Goal: Complete application form: Complete application form

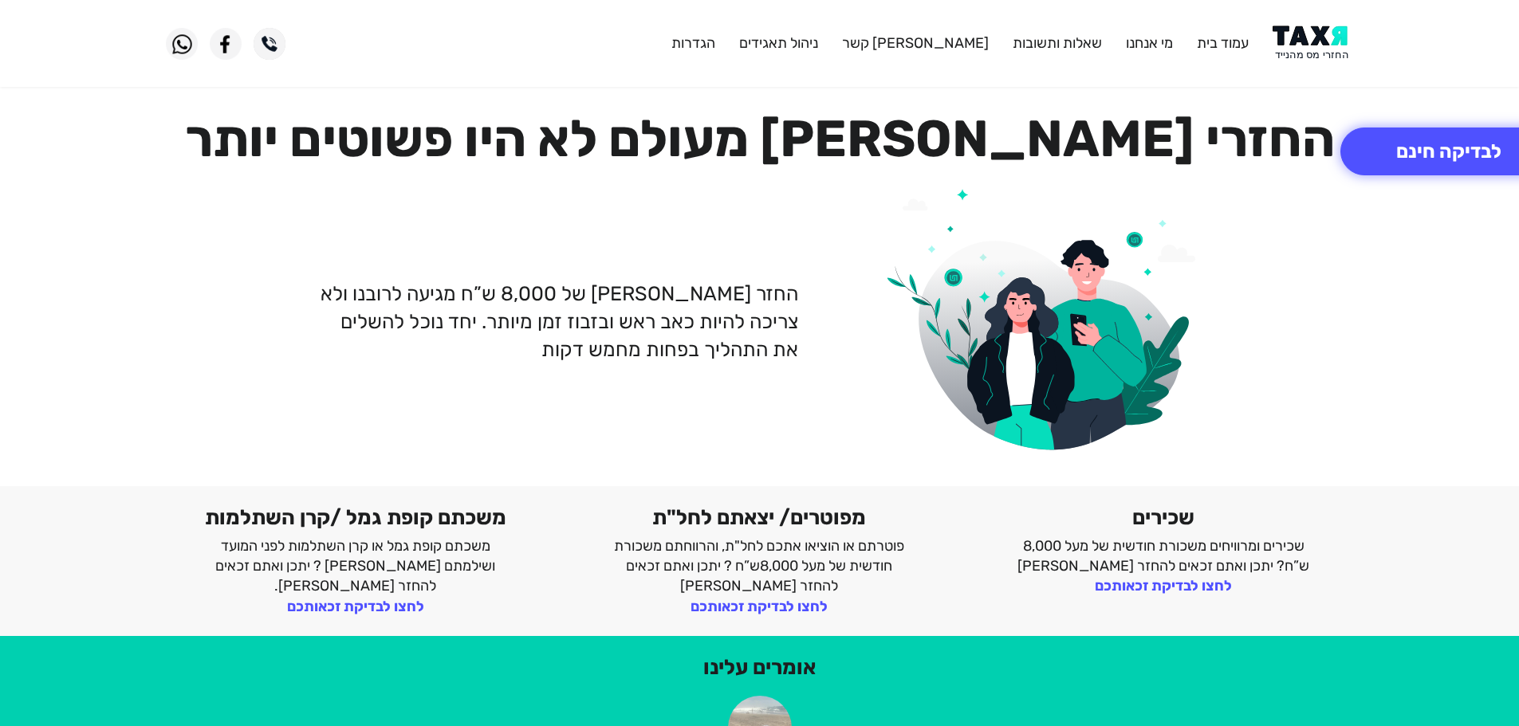
click at [1337, 38] on img at bounding box center [1313, 44] width 81 height 36
click at [1301, 51] on img at bounding box center [1313, 44] width 81 height 36
click at [1289, 36] on img at bounding box center [1313, 44] width 81 height 36
click at [1300, 46] on img at bounding box center [1313, 44] width 81 height 36
click at [1296, 0] on header "עמוד בית מי אנחנו שאלות ותשובות צור קשר ניהול תאגידים הגדרות" at bounding box center [759, 43] width 1519 height 87
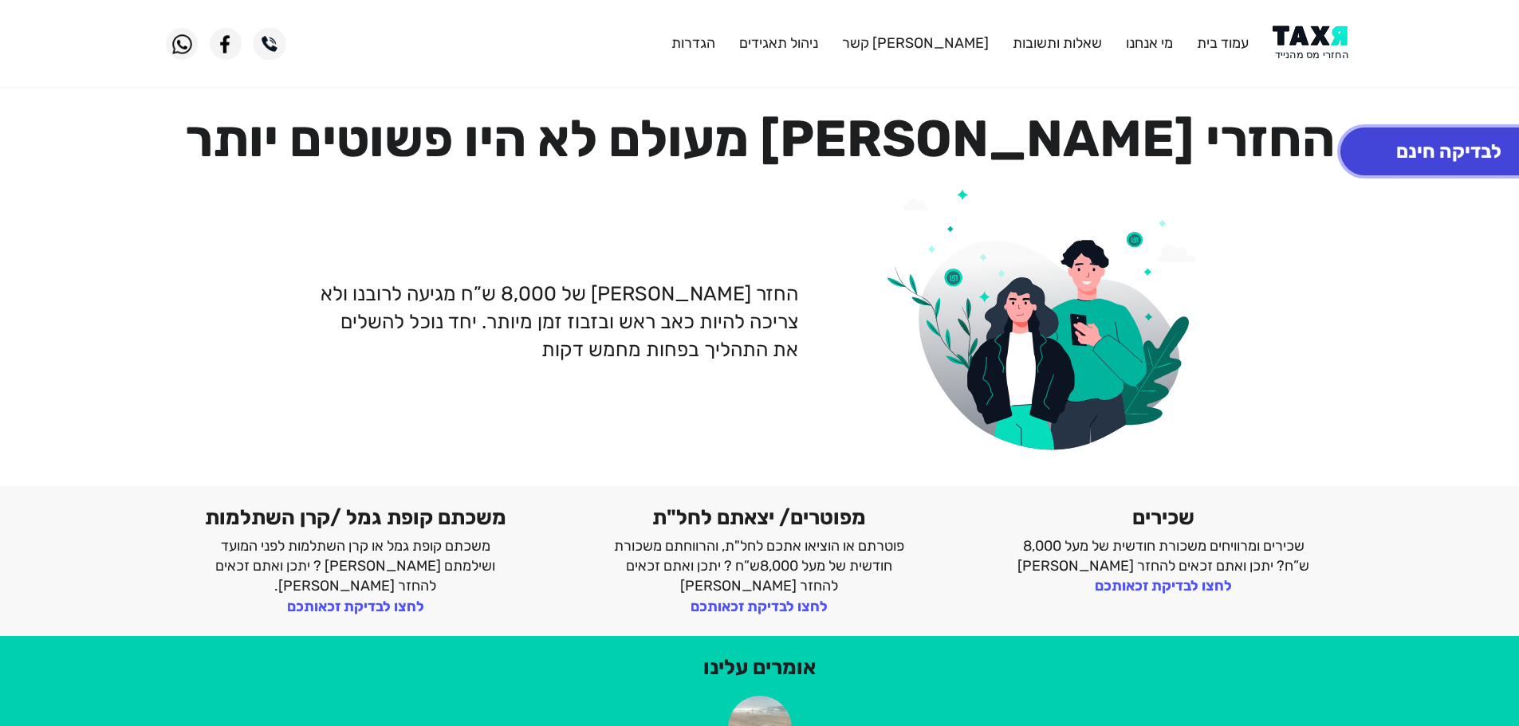
click at [1420, 157] on button "לבדיקה חינם" at bounding box center [1448, 152] width 217 height 48
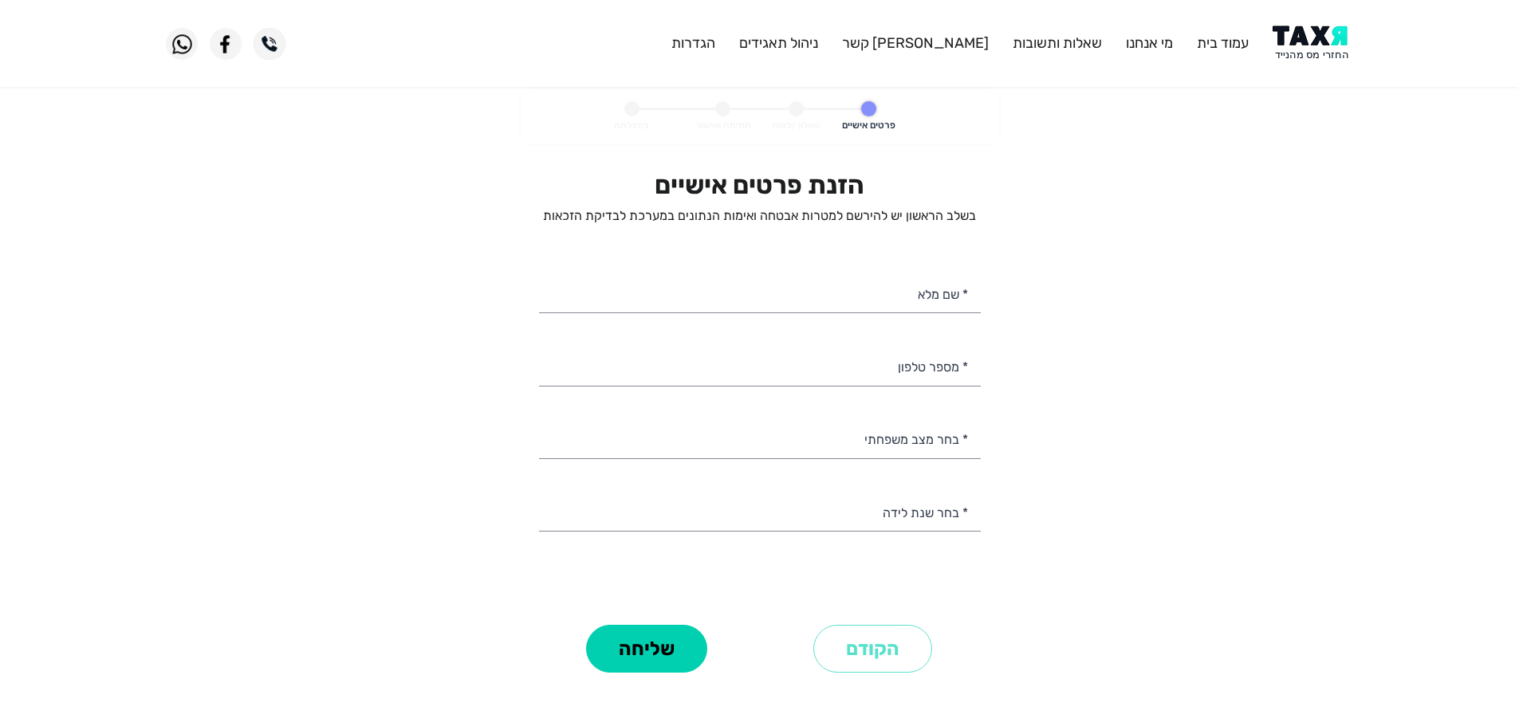
select select
click at [862, 375] on input "* מספר טלפון" at bounding box center [760, 365] width 442 height 41
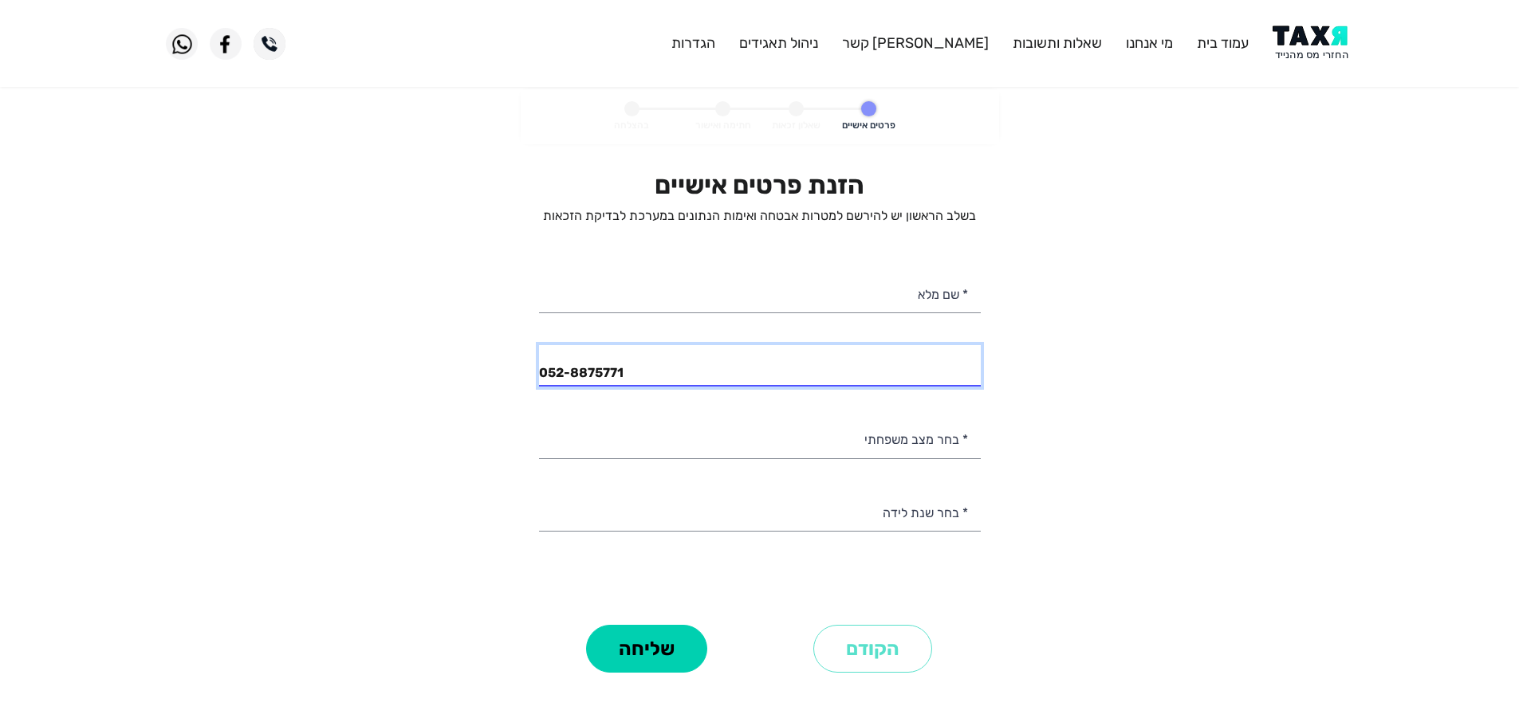
type input "052-8875771"
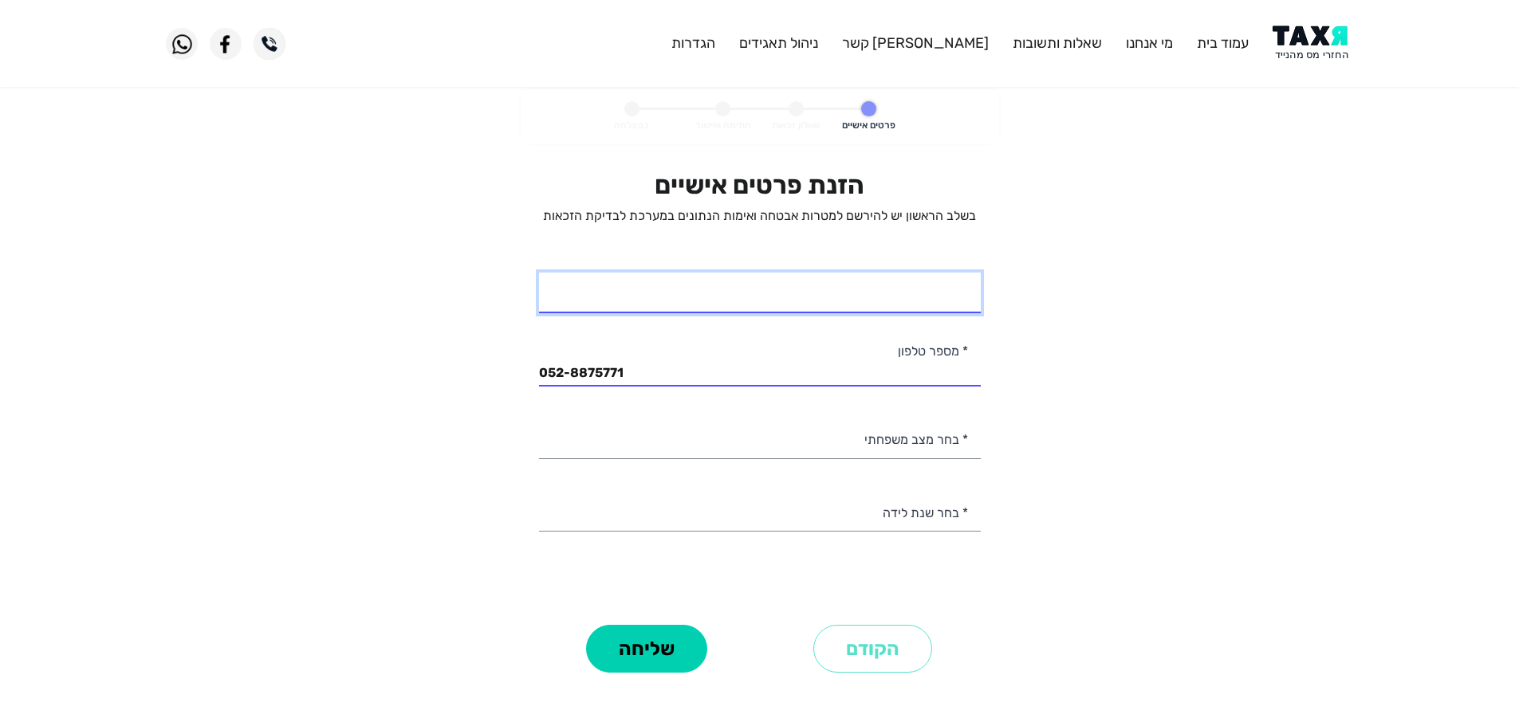
click at [928, 310] on input "* שם מלא" at bounding box center [760, 293] width 442 height 41
click at [919, 300] on input "[PERSON_NAME] מטה" at bounding box center [760, 293] width 442 height 41
type input "[PERSON_NAME] בטה"
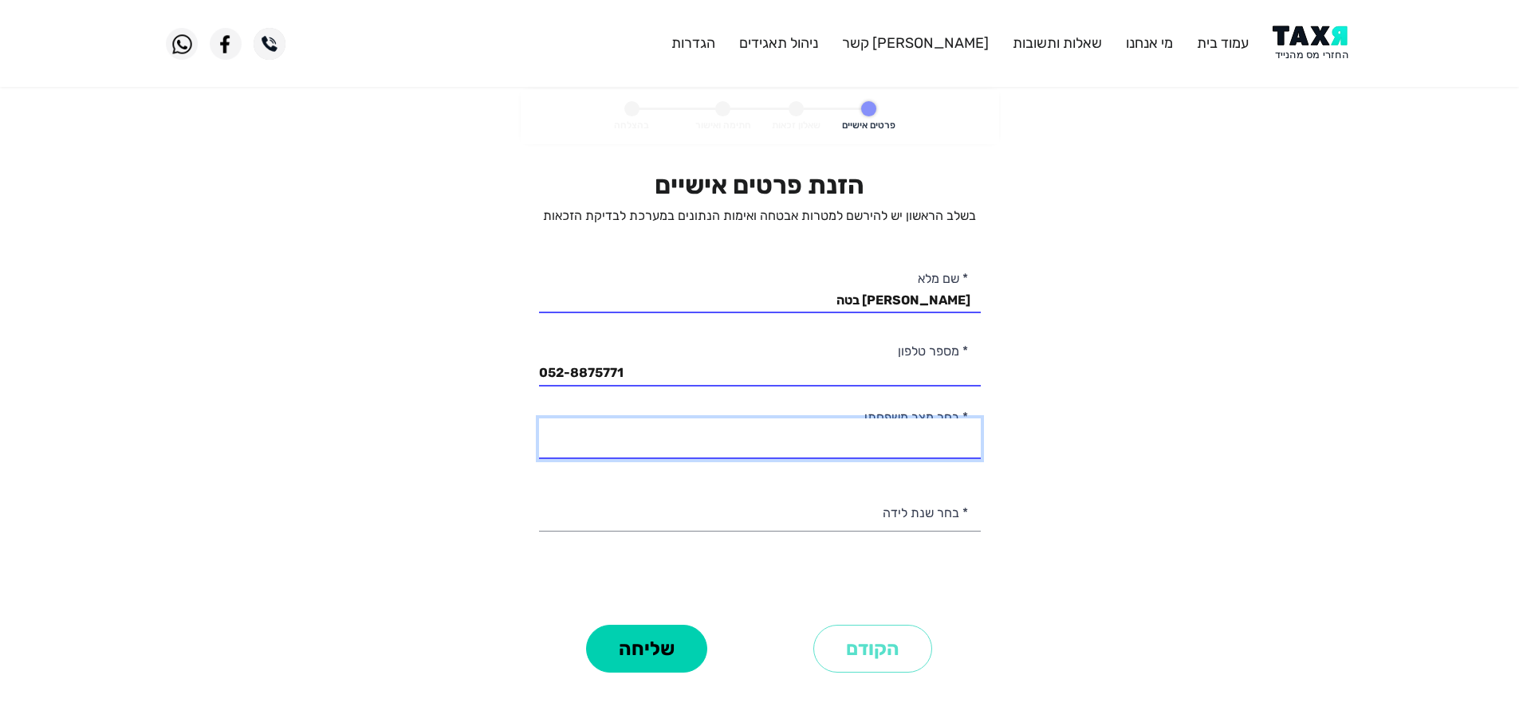
click at [879, 452] on select "רווק/ה נשוי/[PERSON_NAME]/ה אלמן/נה" at bounding box center [760, 439] width 442 height 41
select select "2: Married"
click at [539, 419] on select "רווק/ה נשוי/[PERSON_NAME]/ה אלמן/נה" at bounding box center [760, 439] width 442 height 41
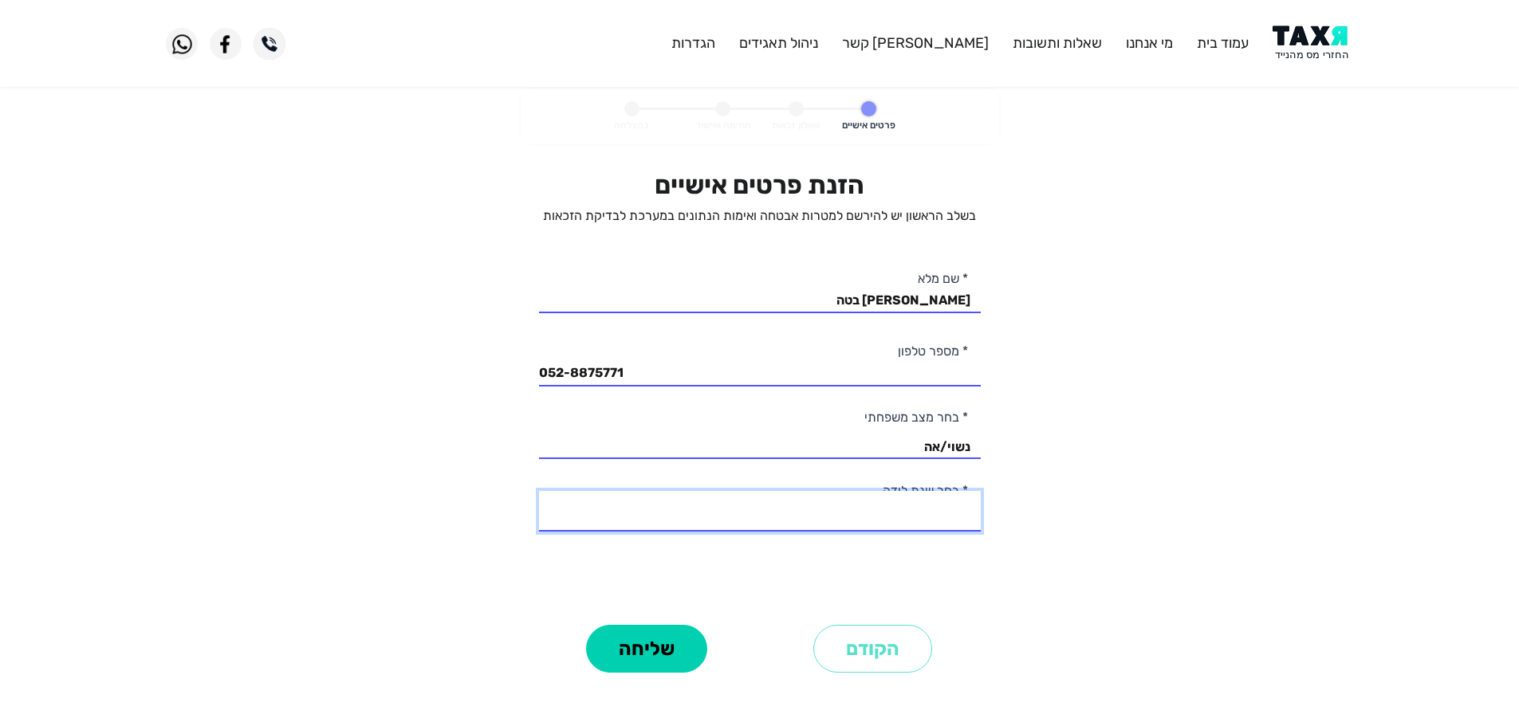
click at [951, 517] on select "2003 2002 2001 2000 1999 1998 1997 1996 1995 1994 1993 1992 1991 1990 1989 1988…" at bounding box center [760, 511] width 442 height 41
select select "24: 1980"
click at [539, 491] on select "2003 2002 2001 2000 1999 1998 1997 1996 1995 1994 1993 1992 1991 1990 1989 1988…" at bounding box center [760, 511] width 442 height 41
click at [653, 651] on button "שליחה" at bounding box center [646, 649] width 121 height 48
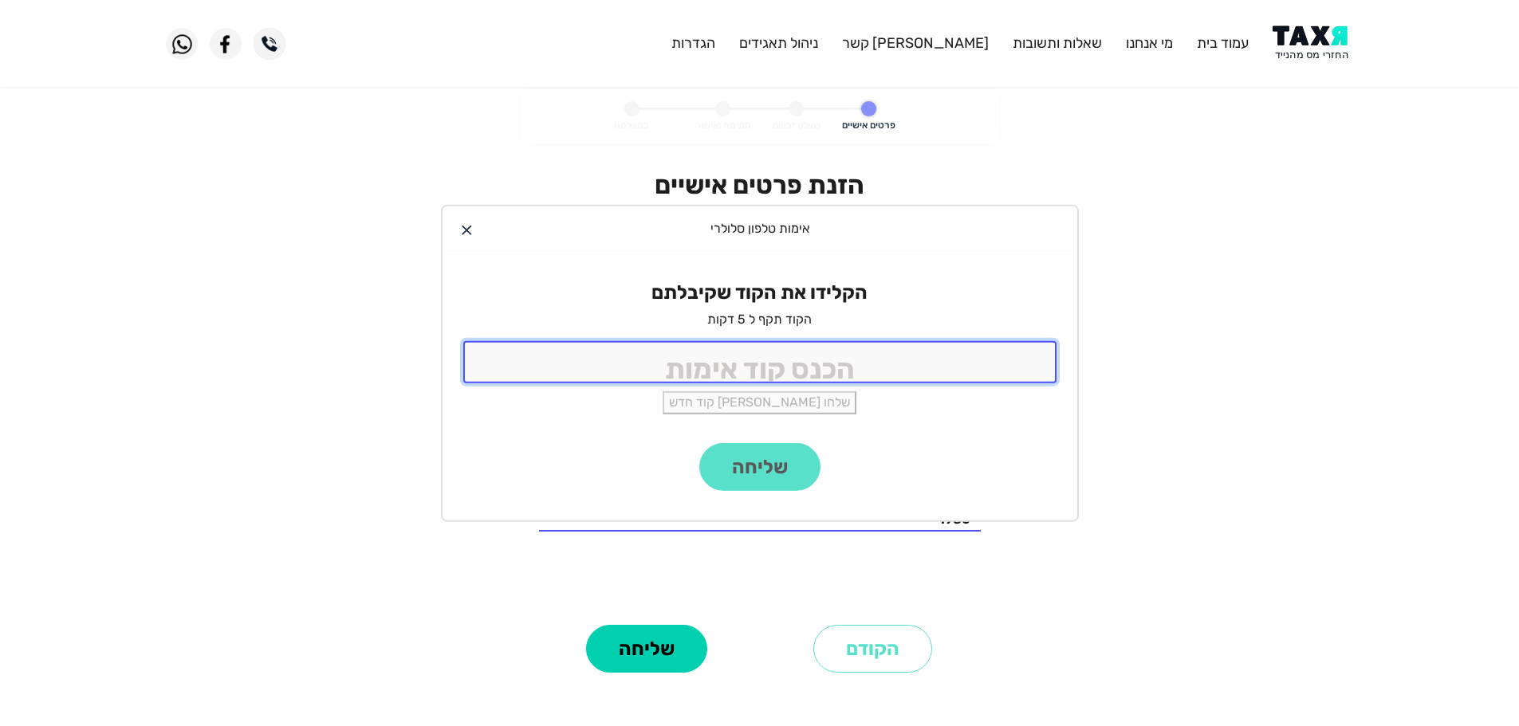
click at [790, 357] on input "tel" at bounding box center [759, 362] width 593 height 42
type input "9988"
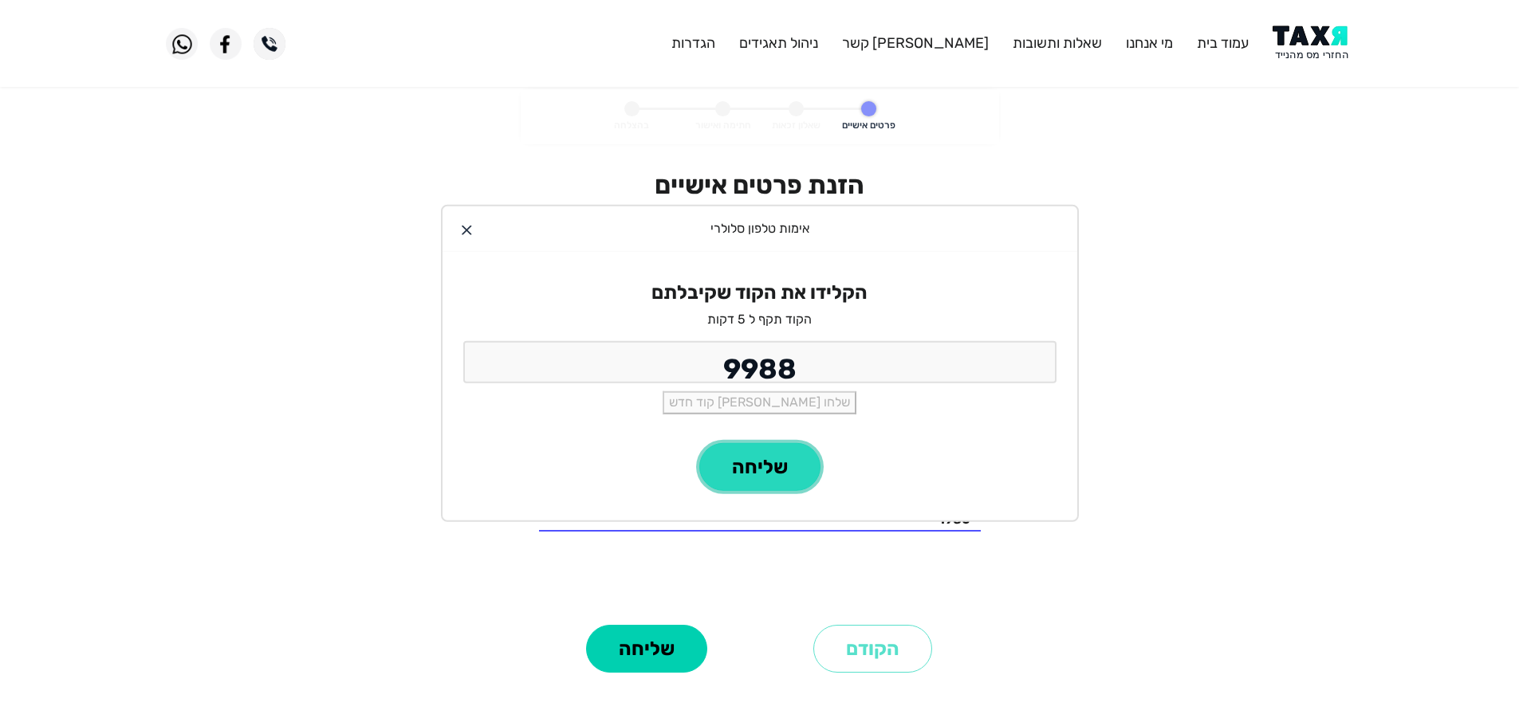
click at [781, 471] on button "שליחה" at bounding box center [759, 467] width 121 height 48
